Goal: Task Accomplishment & Management: Use online tool/utility

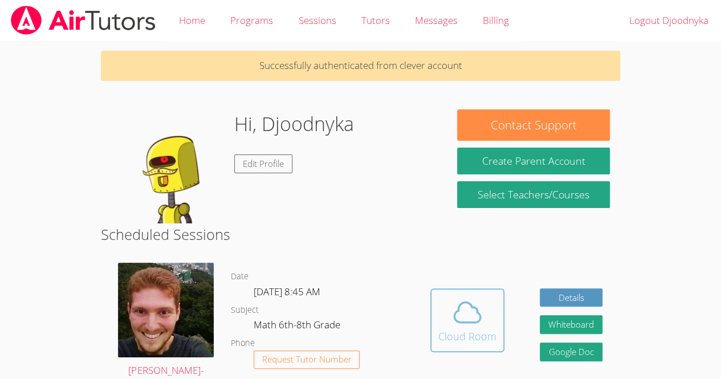
click at [458, 323] on icon at bounding box center [467, 313] width 26 height 20
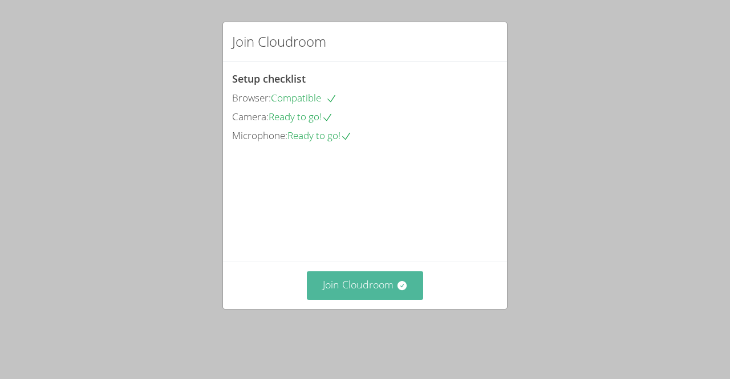
click at [369, 299] on button "Join Cloudroom" at bounding box center [365, 285] width 117 height 28
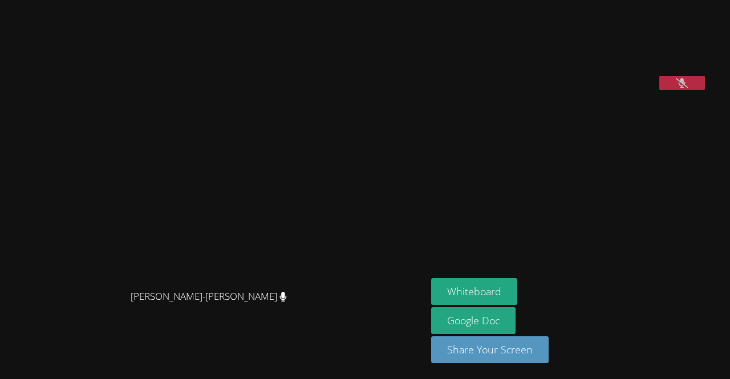
click at [688, 88] on icon at bounding box center [682, 83] width 12 height 10
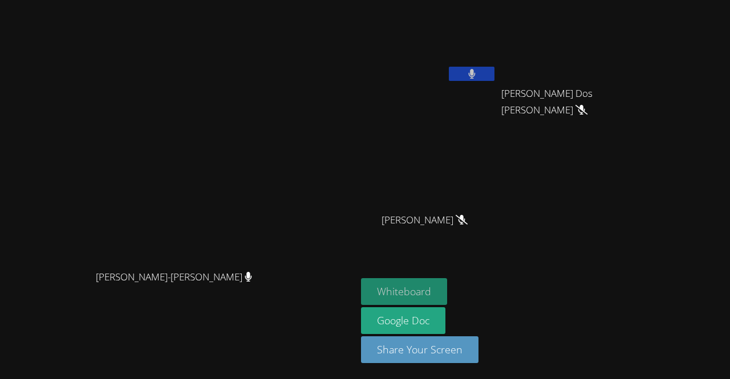
click at [447, 293] on button "Whiteboard" at bounding box center [404, 291] width 86 height 27
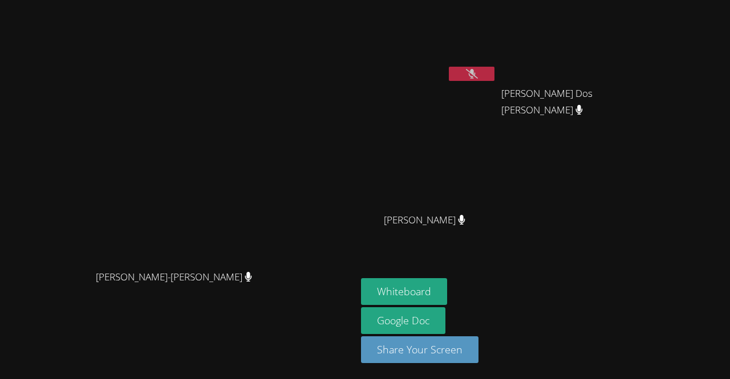
click at [478, 69] on icon at bounding box center [472, 74] width 12 height 10
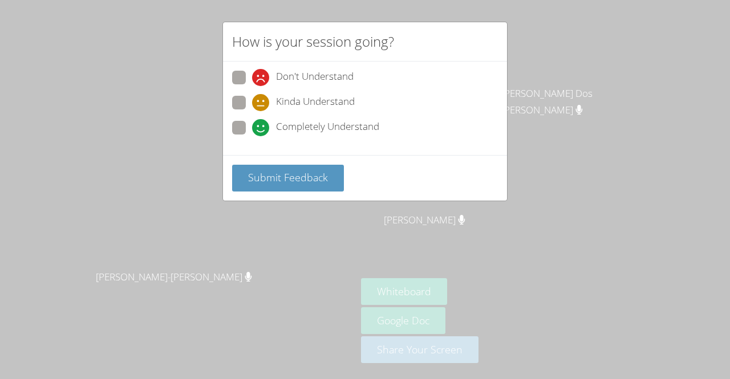
click at [229, 122] on div "Don't Understand Kinda Understand Completely Understand" at bounding box center [365, 109] width 284 height 94
click at [252, 136] on span at bounding box center [252, 136] width 0 height 0
click at [252, 123] on input "Completely Understand" at bounding box center [257, 126] width 10 height 10
radio input "true"
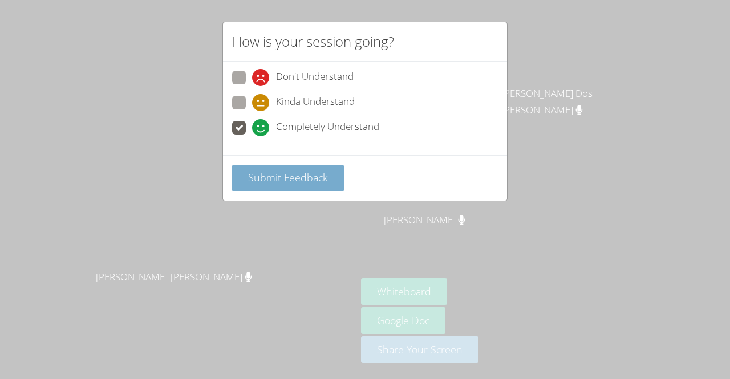
click at [277, 173] on span "Submit Feedback" at bounding box center [288, 177] width 80 height 14
